Goal: Transaction & Acquisition: Book appointment/travel/reservation

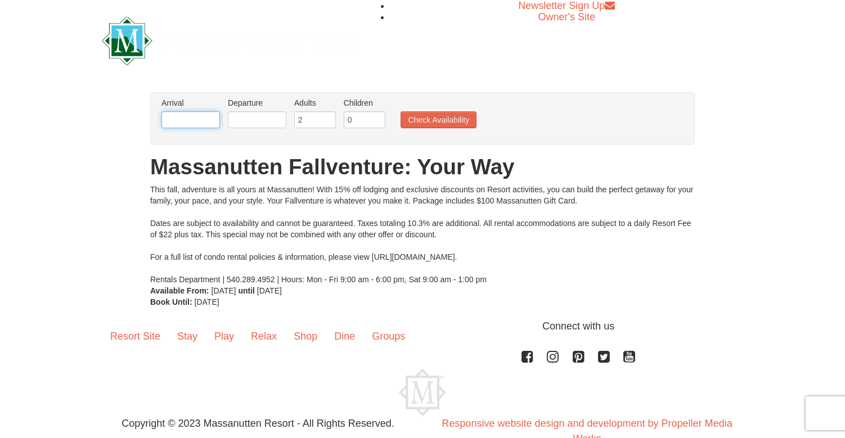
click at [205, 120] on input "text" at bounding box center [190, 119] width 58 height 17
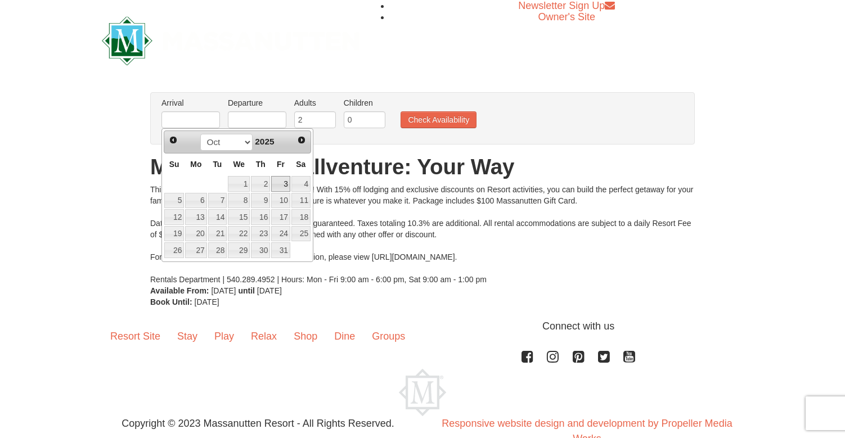
click at [278, 190] on link "3" at bounding box center [280, 184] width 19 height 16
type input "[DATE]"
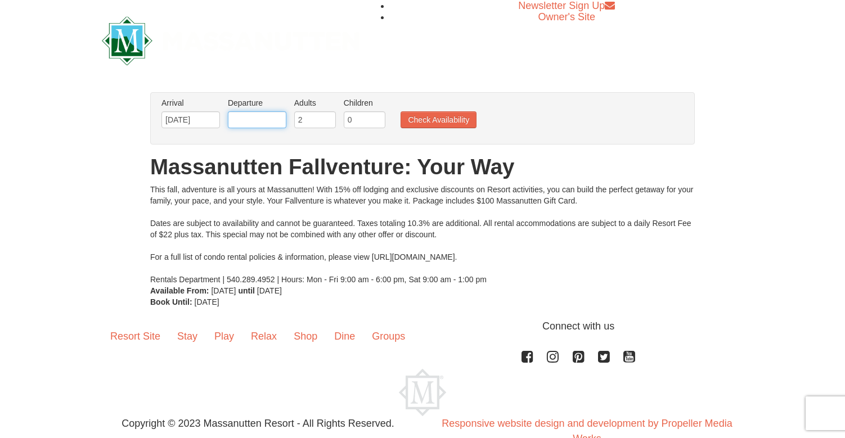
click at [254, 121] on input "text" at bounding box center [257, 119] width 58 height 17
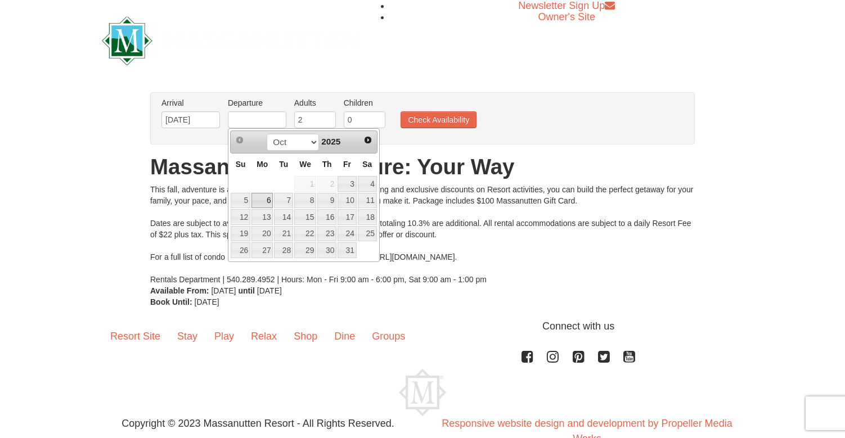
click at [264, 201] on link "6" at bounding box center [261, 201] width 21 height 16
type input "[DATE]"
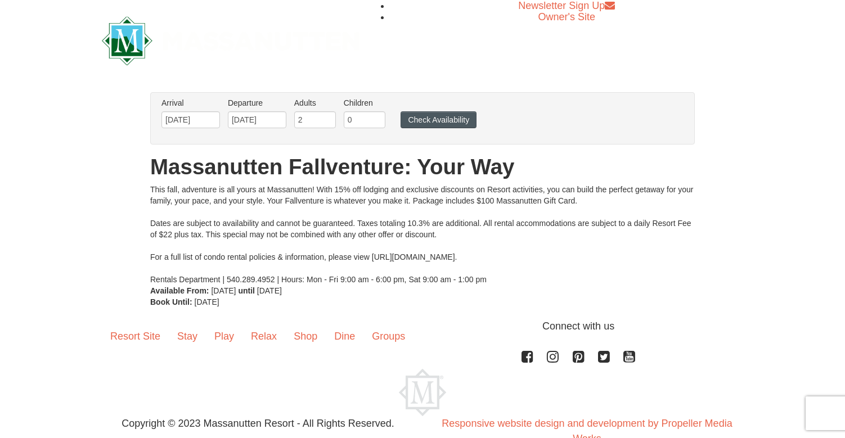
click at [432, 121] on button "Check Availability" at bounding box center [438, 119] width 76 height 17
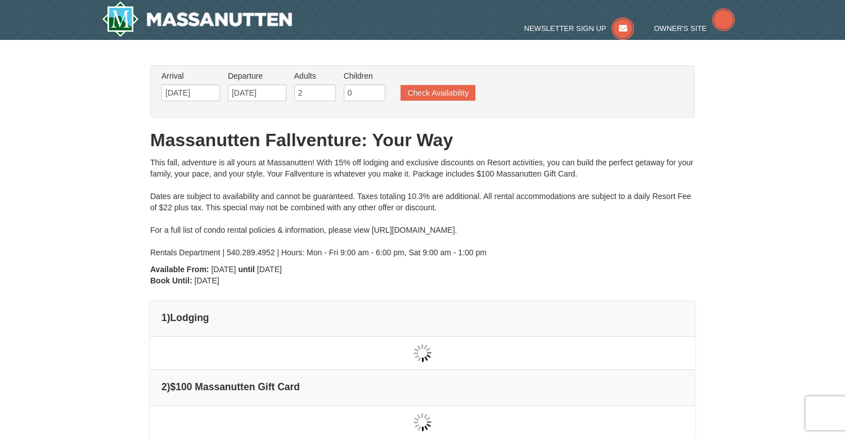
type input "[DATE]"
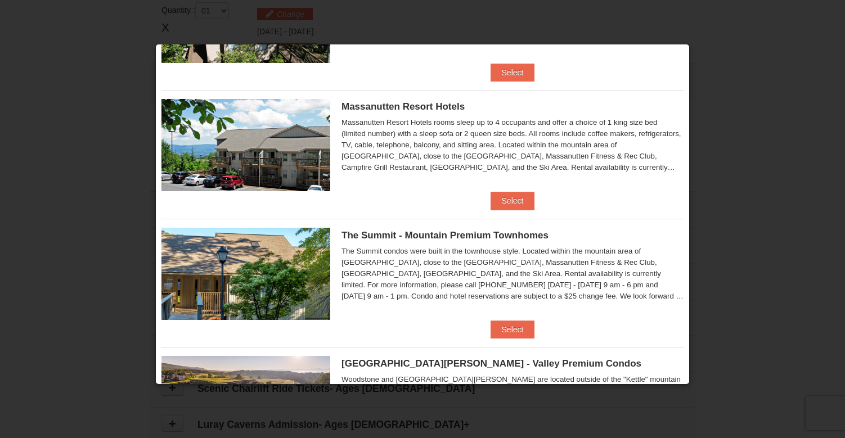
scroll to position [368, 0]
click at [515, 330] on button "Select" at bounding box center [512, 329] width 44 height 18
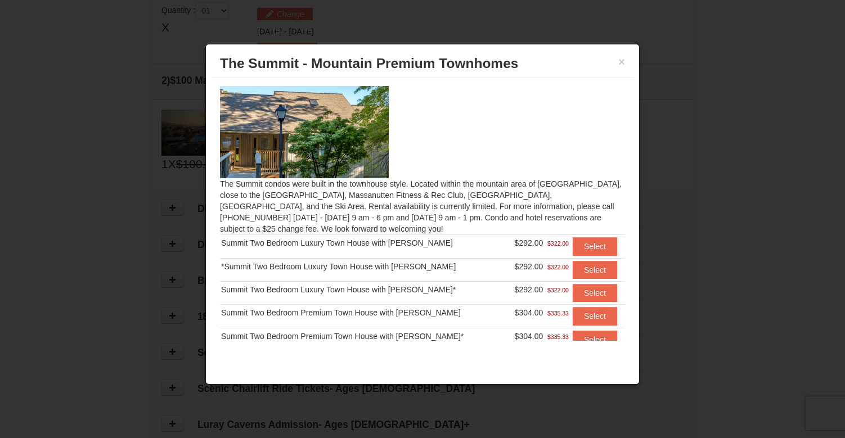
scroll to position [0, 0]
click at [624, 65] on button "×" at bounding box center [621, 61] width 7 height 11
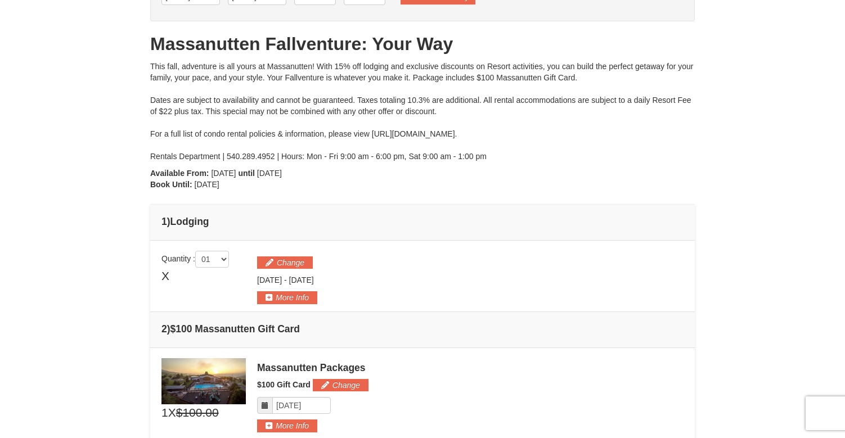
scroll to position [95, 0]
click at [292, 263] on button "Change" at bounding box center [285, 263] width 56 height 12
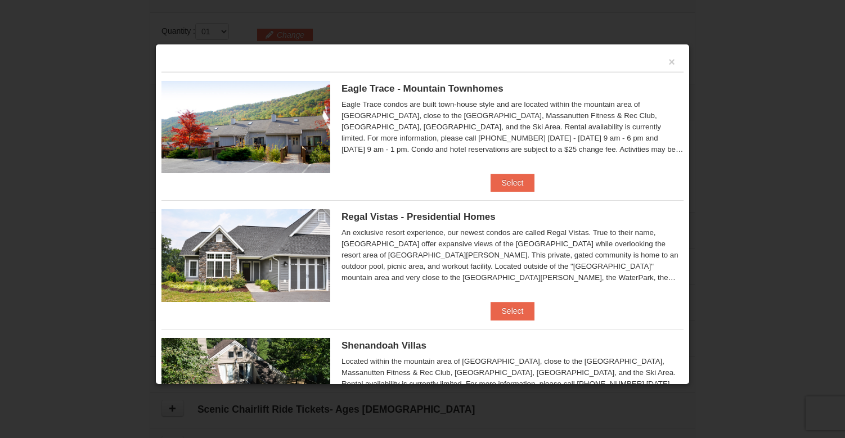
scroll to position [316, 0]
click at [518, 179] on button "Select" at bounding box center [512, 183] width 44 height 18
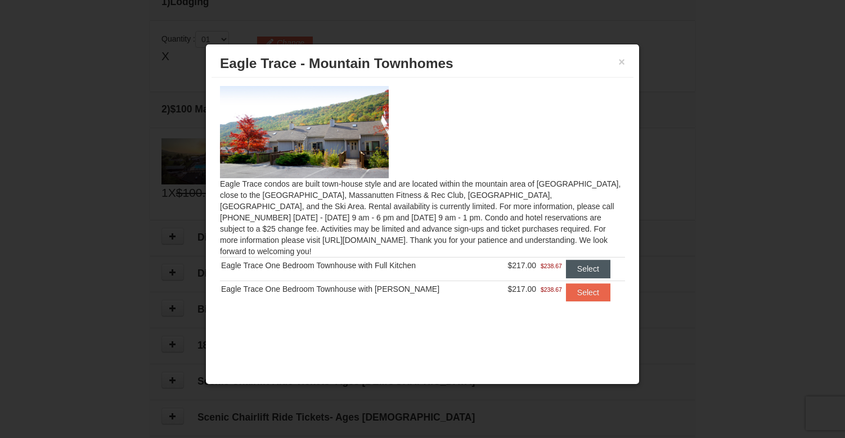
click at [597, 260] on button "Select" at bounding box center [588, 269] width 44 height 18
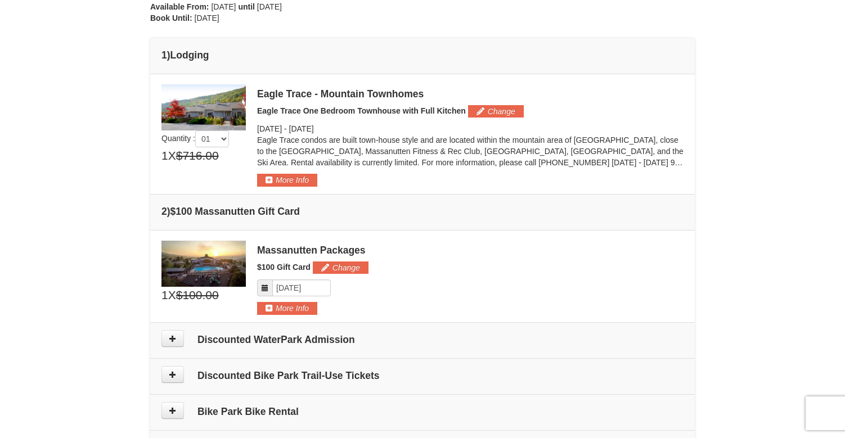
scroll to position [255, 0]
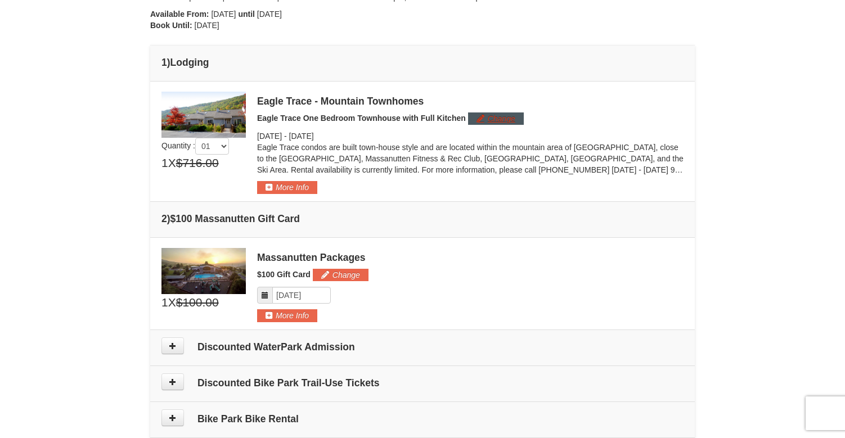
click at [513, 120] on button "Change" at bounding box center [496, 118] width 56 height 12
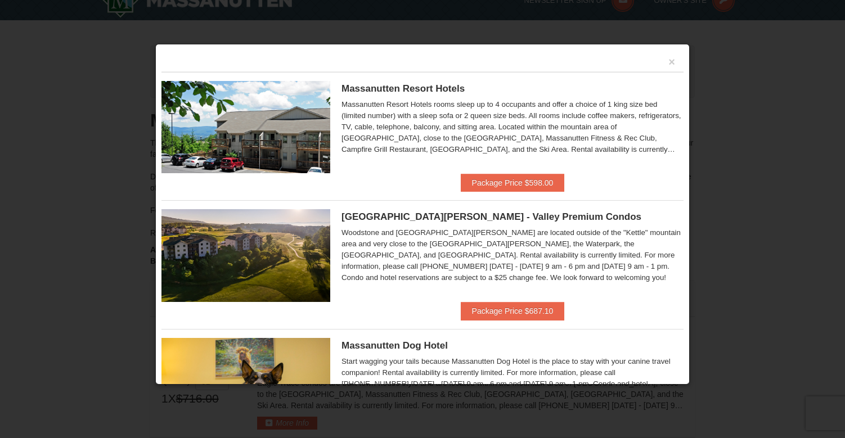
scroll to position [0, 0]
click at [674, 63] on button "×" at bounding box center [671, 61] width 7 height 11
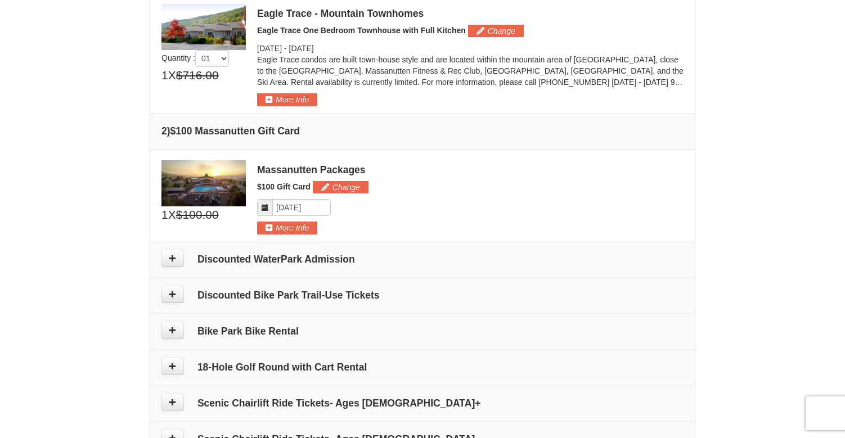
scroll to position [348, 0]
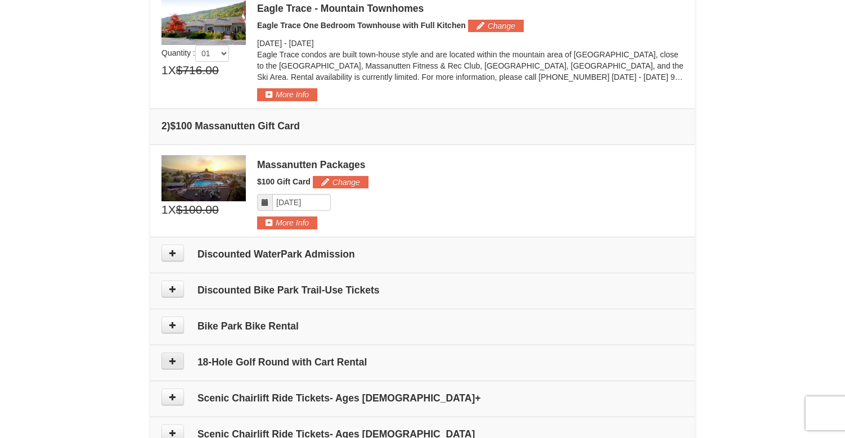
click at [174, 363] on icon at bounding box center [173, 361] width 8 height 8
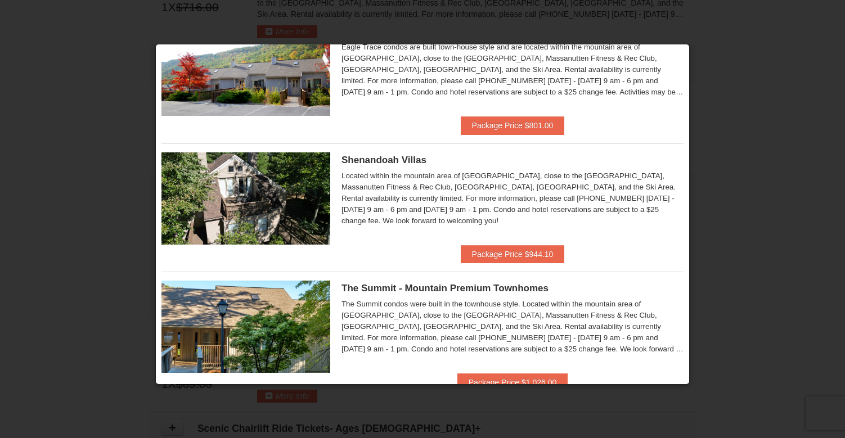
scroll to position [442, 0]
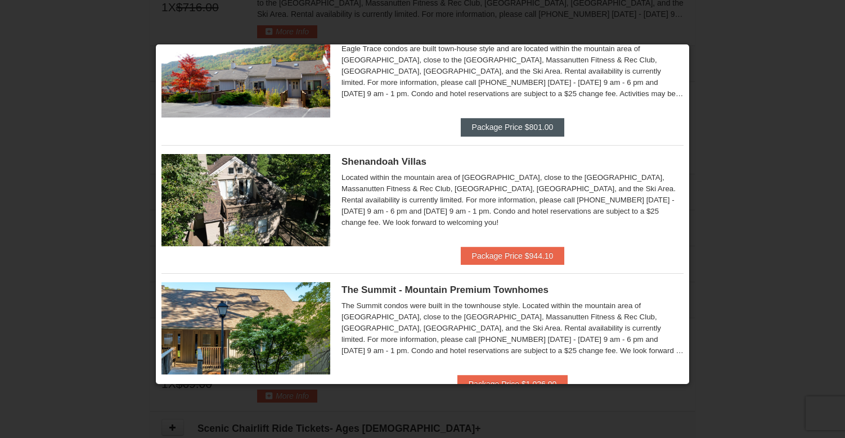
click at [529, 130] on button "Package Price $801.00" at bounding box center [513, 127] width 104 height 18
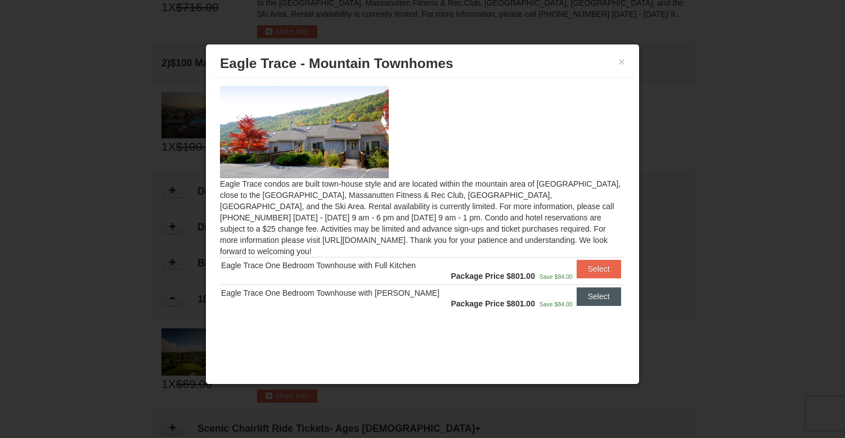
click at [609, 287] on button "Select" at bounding box center [599, 296] width 44 height 18
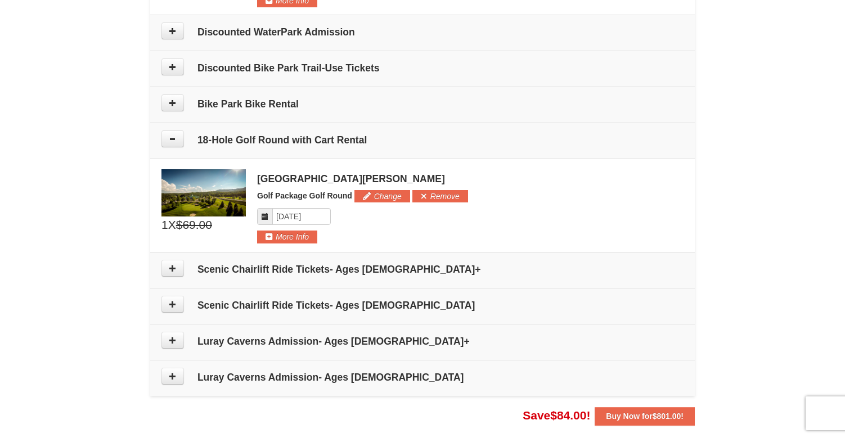
scroll to position [567, 0]
